Goal: Entertainment & Leisure: Consume media (video, audio)

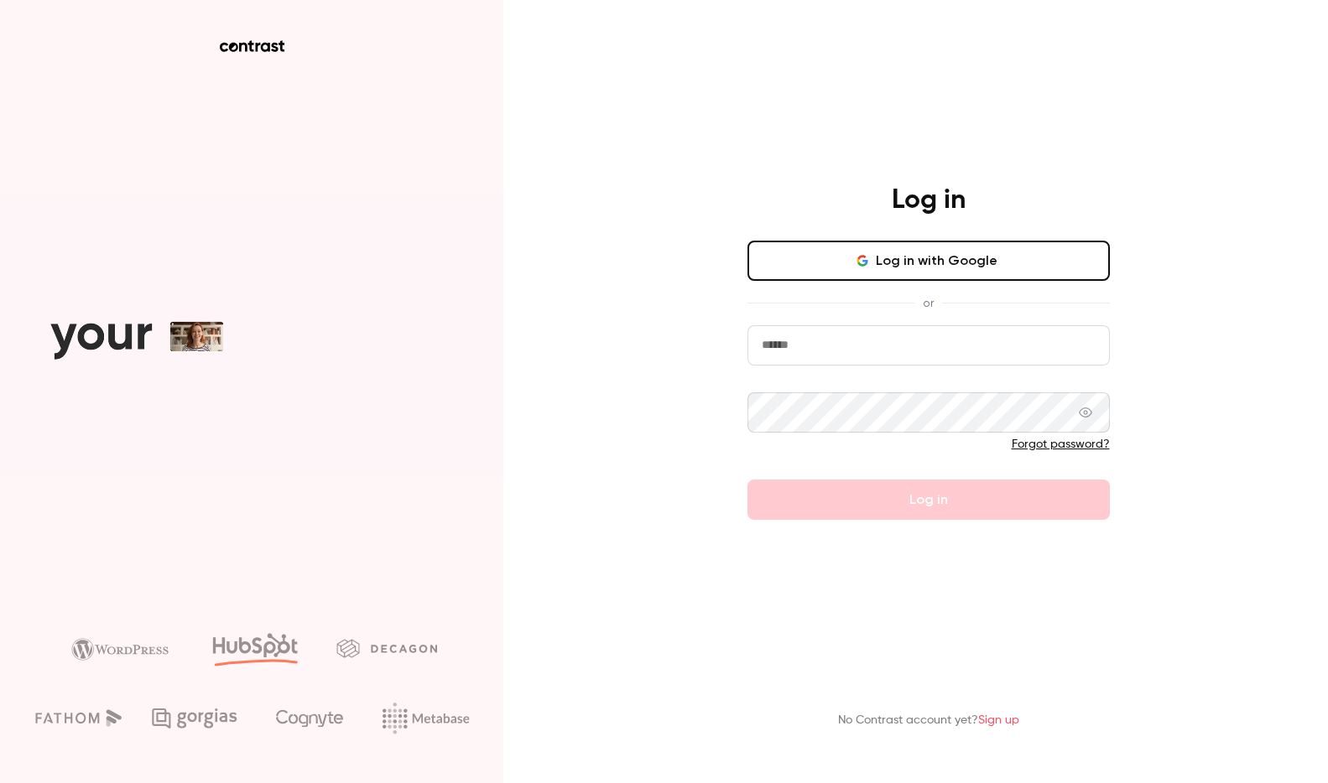
click at [903, 257] on button "Log in with Google" at bounding box center [928, 261] width 362 height 40
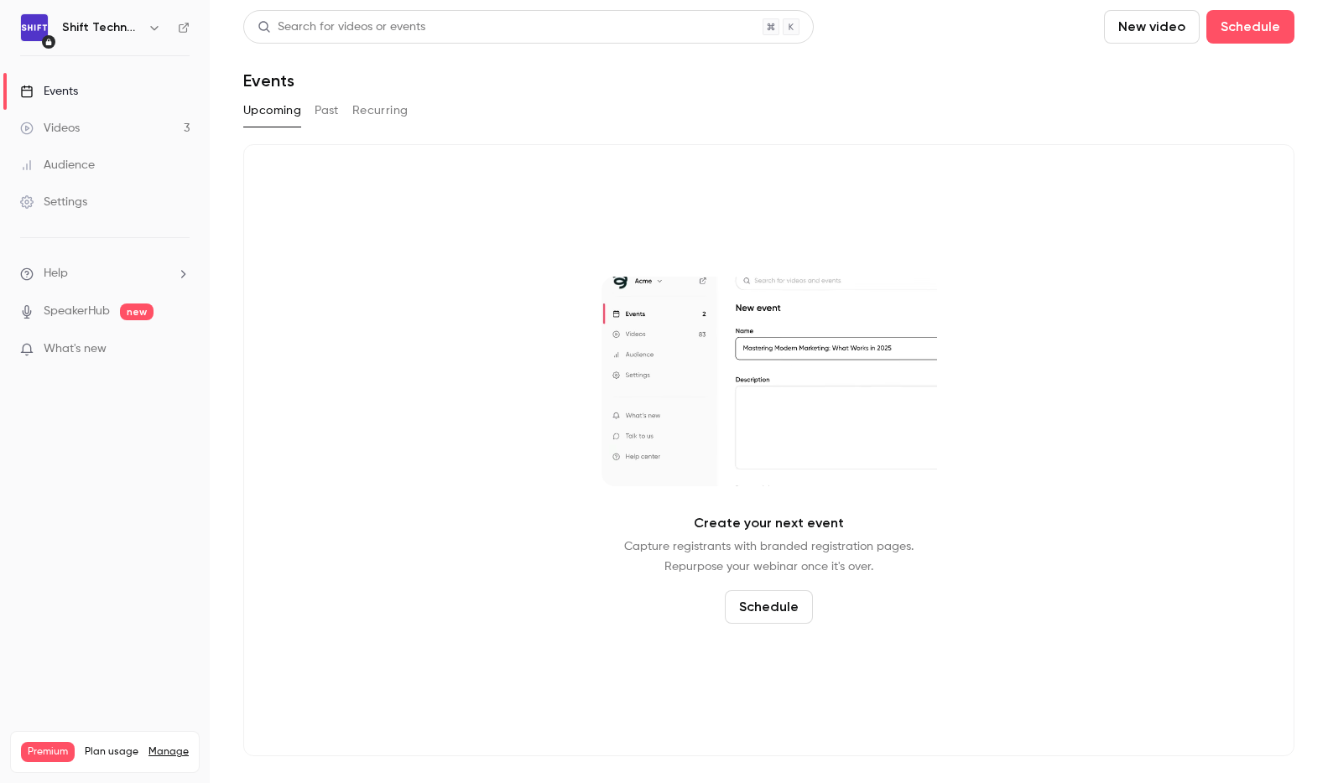
click at [143, 31] on div "Shift Technology Internal" at bounding box center [113, 28] width 102 height 20
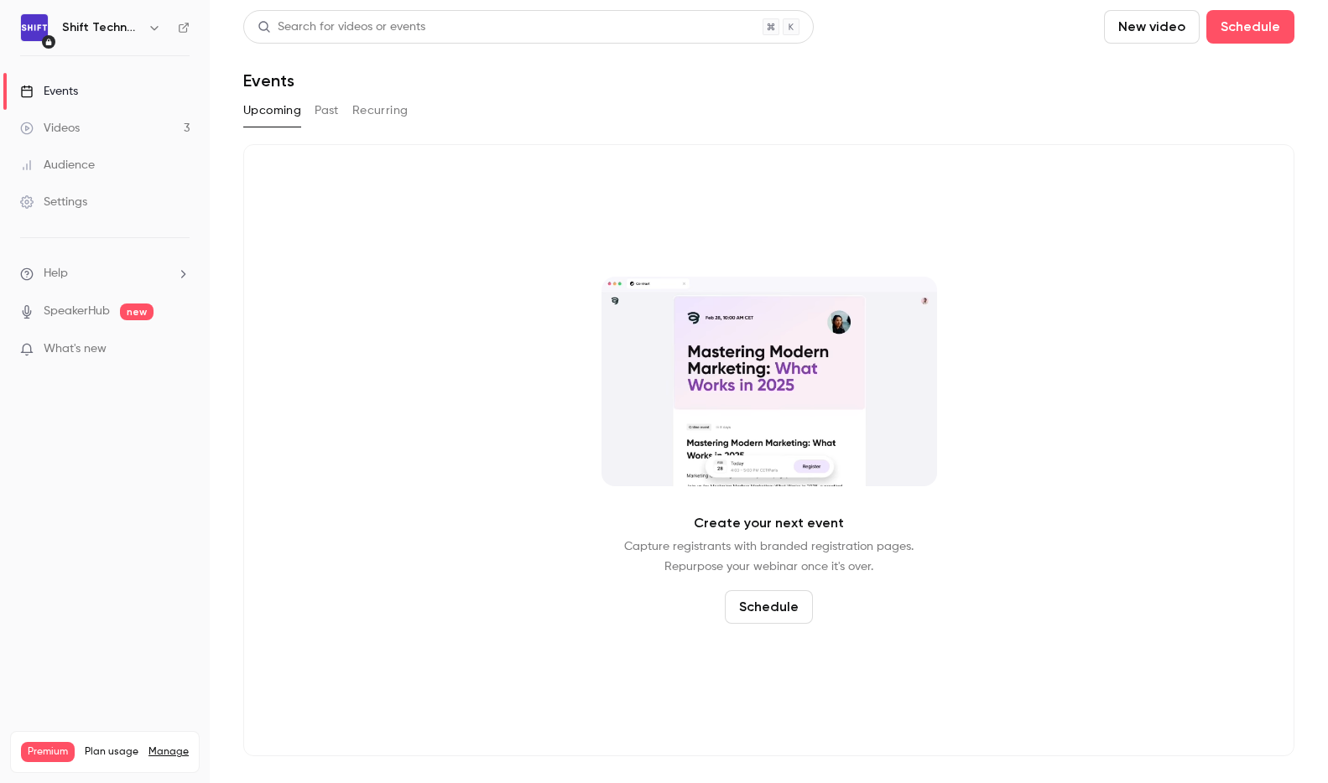
click at [155, 25] on icon "button" at bounding box center [154, 27] width 13 height 13
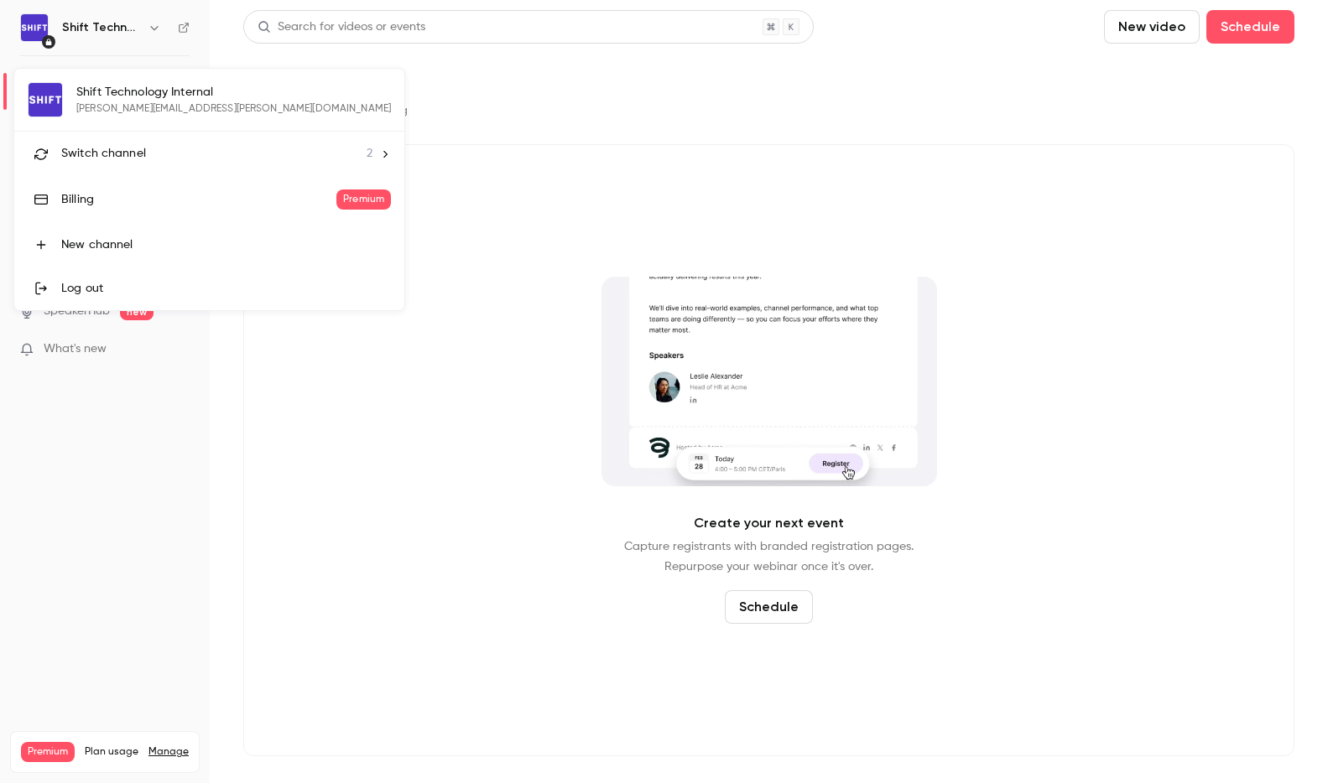
click at [165, 160] on div "Switch channel 2" at bounding box center [216, 154] width 311 height 18
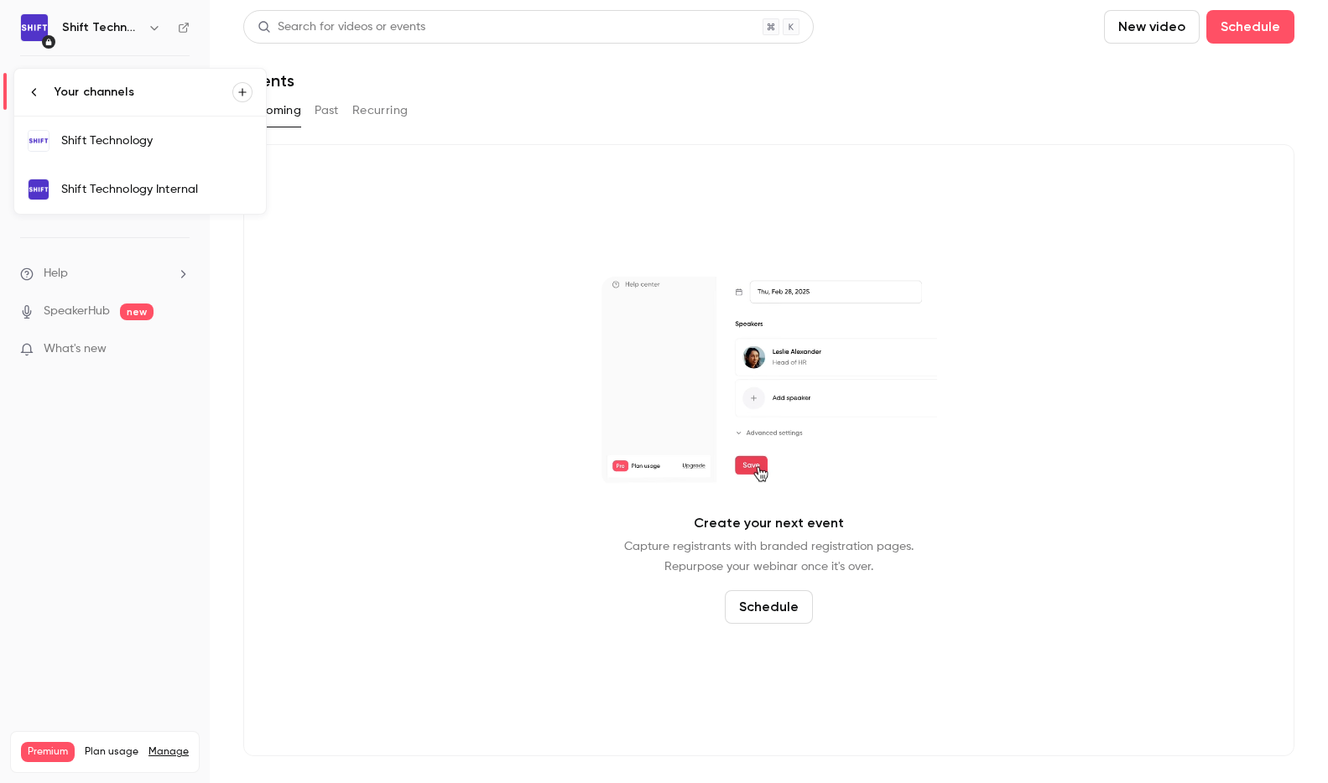
click at [126, 142] on div "Shift Technology" at bounding box center [156, 141] width 191 height 17
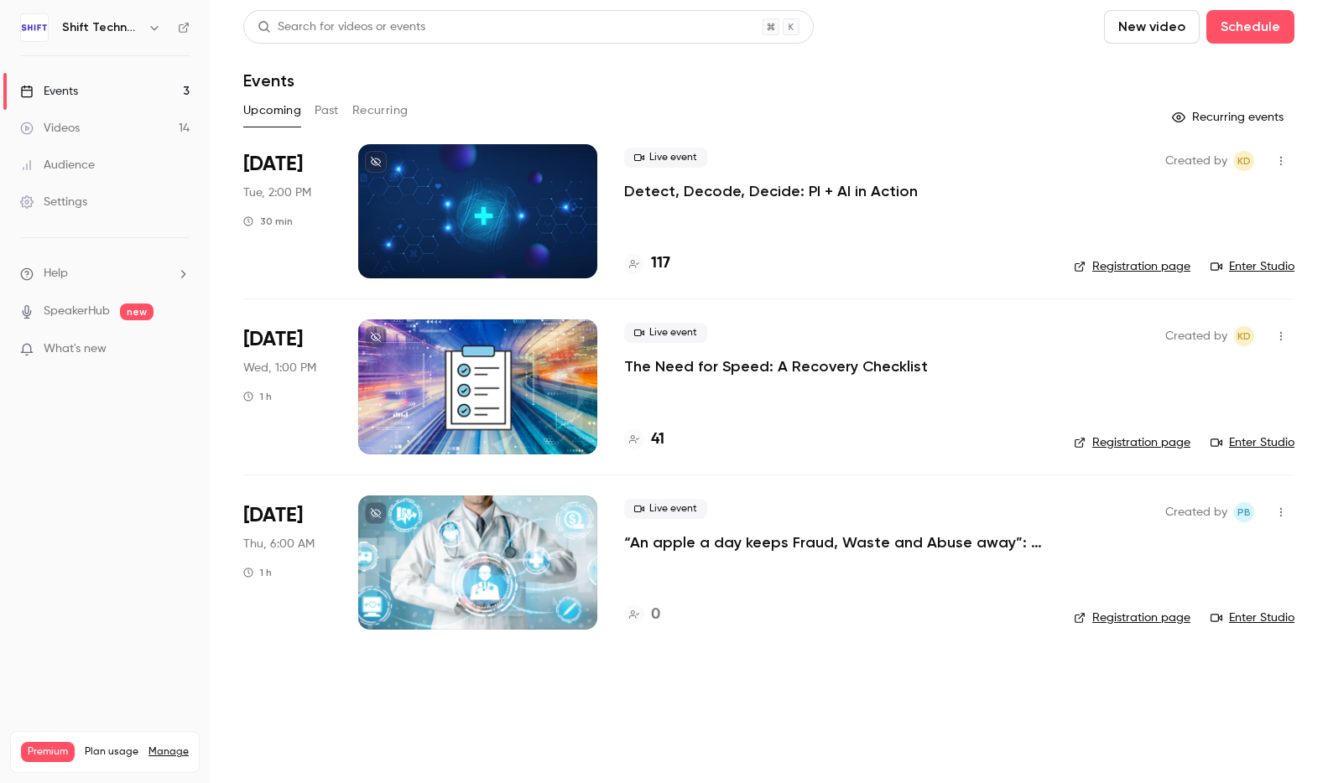
click at [322, 117] on button "Past" at bounding box center [327, 110] width 24 height 27
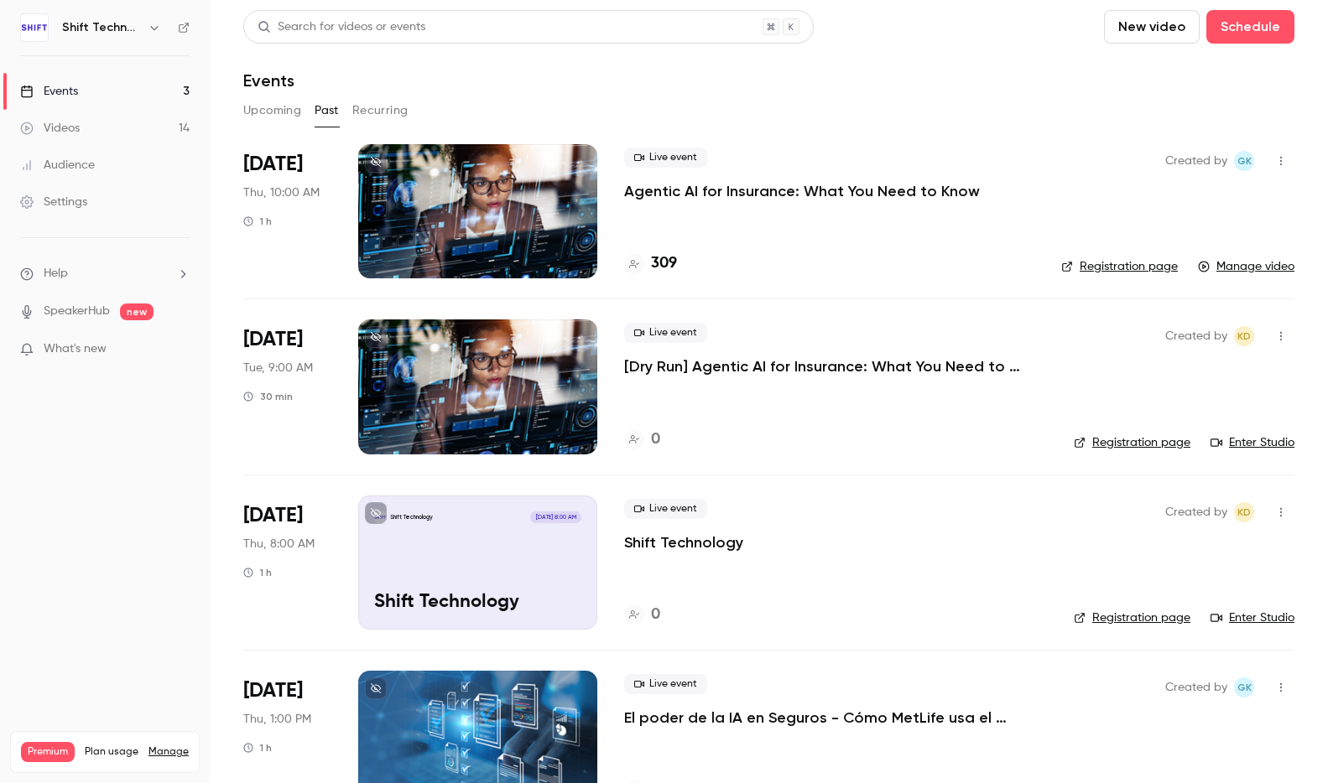
click at [1274, 164] on icon "button" at bounding box center [1280, 161] width 13 height 12
click at [1015, 168] on div at bounding box center [664, 391] width 1328 height 783
click at [769, 186] on p "Agentic AI for Insurance: What You Need to Know" at bounding box center [802, 191] width 356 height 20
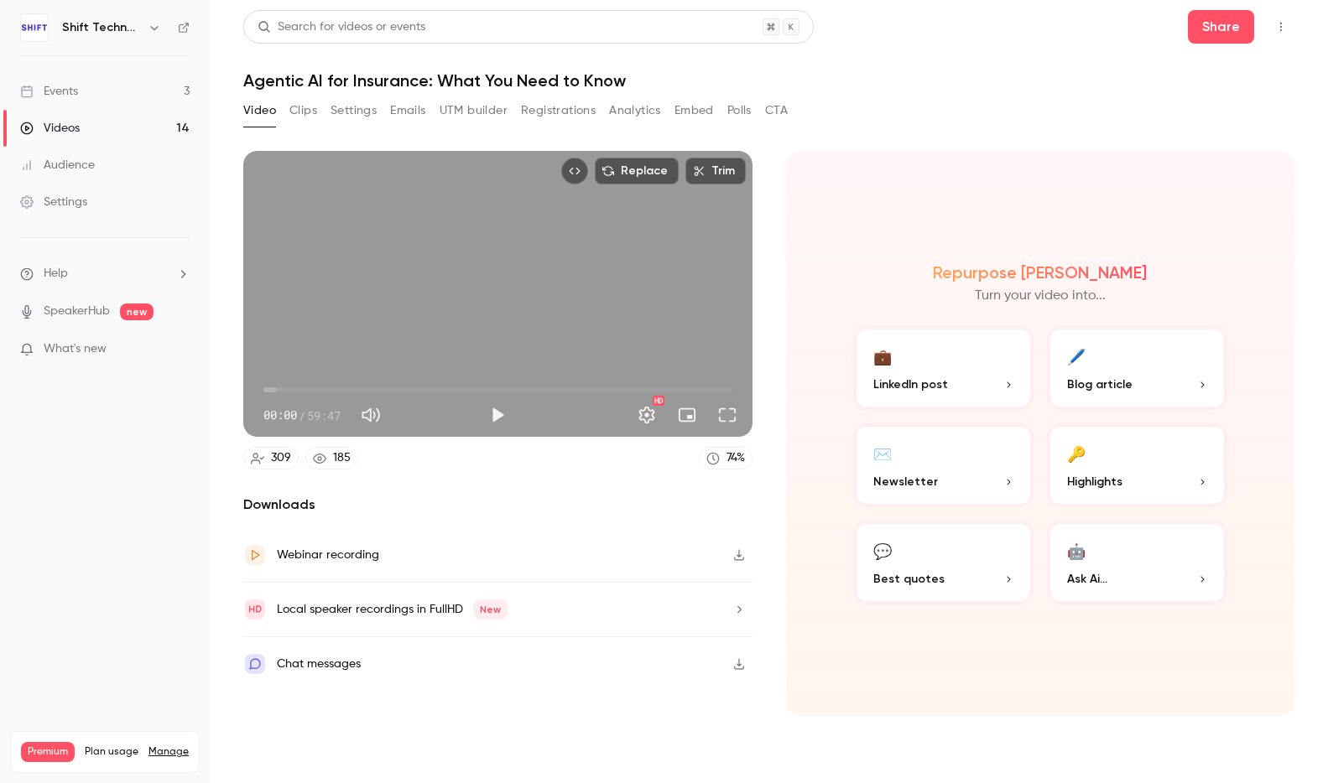
click at [1288, 26] on button "Top Bar Actions" at bounding box center [1280, 26] width 27 height 27
click at [898, 139] on div at bounding box center [664, 391] width 1328 height 783
click at [918, 129] on div "Video Clips Settings Emails UTM builder Registrations Analytics Embed Polls CTA" at bounding box center [768, 114] width 1051 height 34
click at [835, 125] on div "Video Clips Settings Emails UTM builder Registrations Analytics Embed Polls CTA" at bounding box center [768, 114] width 1051 height 34
click at [736, 560] on icon "button" at bounding box center [739, 555] width 10 height 11
